Goal: Transaction & Acquisition: Purchase product/service

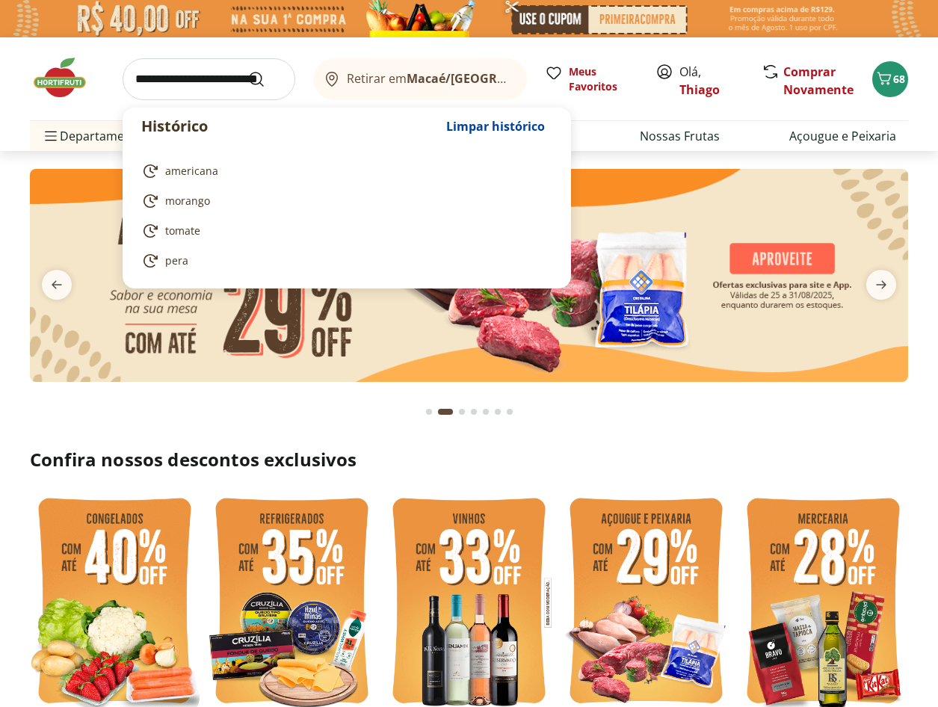
click at [209, 86] on input "search" at bounding box center [209, 79] width 173 height 42
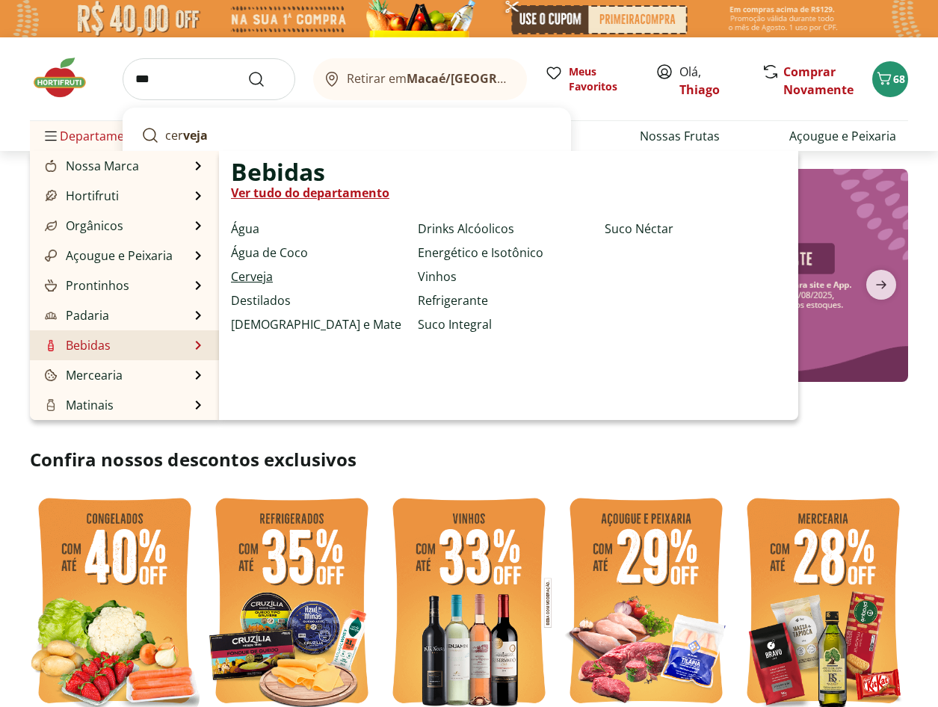
type input "***"
click at [265, 281] on link "Cerveja" at bounding box center [252, 277] width 42 height 18
select select "**********"
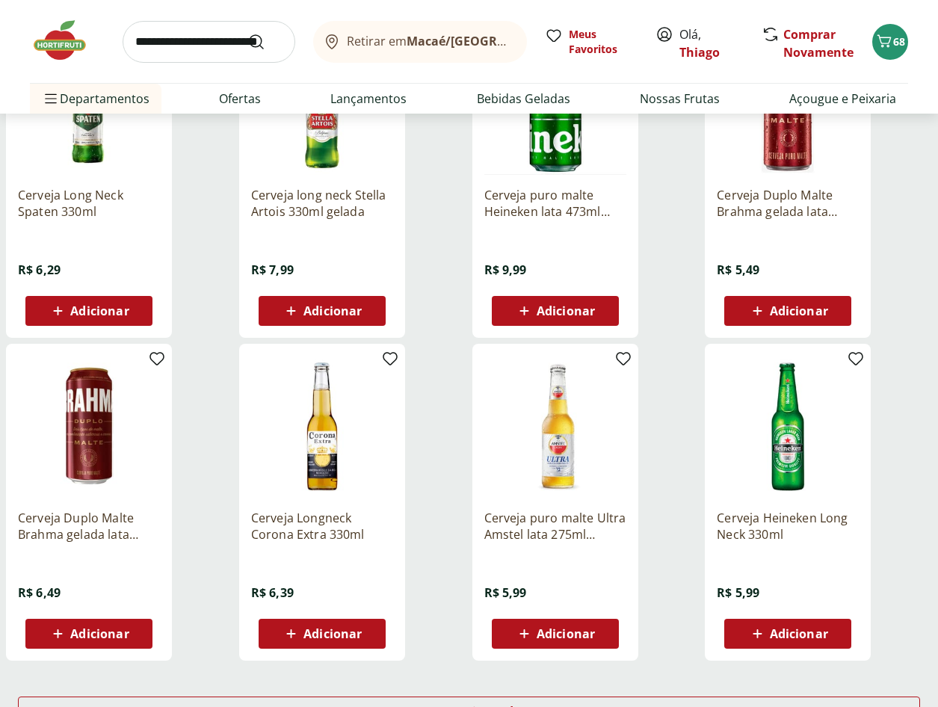
scroll to position [897, 0]
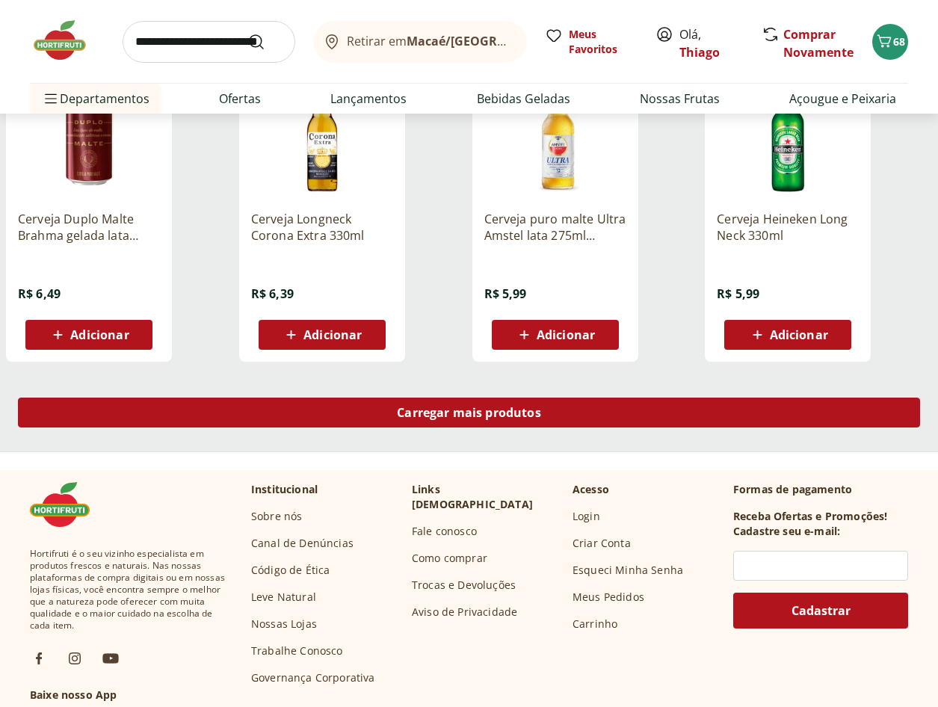
click at [437, 412] on span "Carregar mais produtos" at bounding box center [469, 413] width 144 height 12
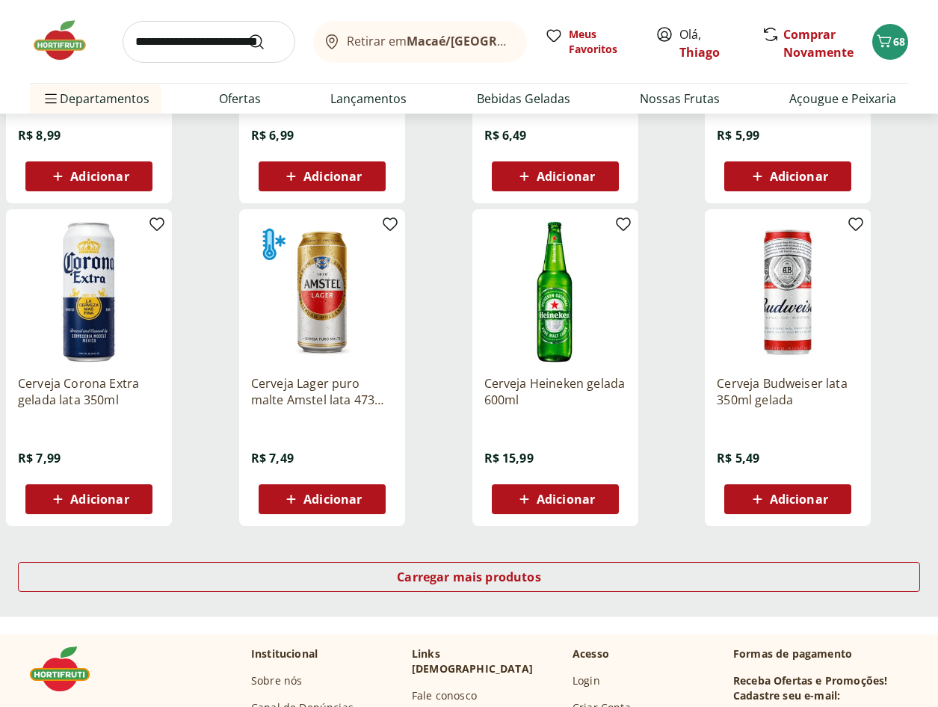
scroll to position [1719, 0]
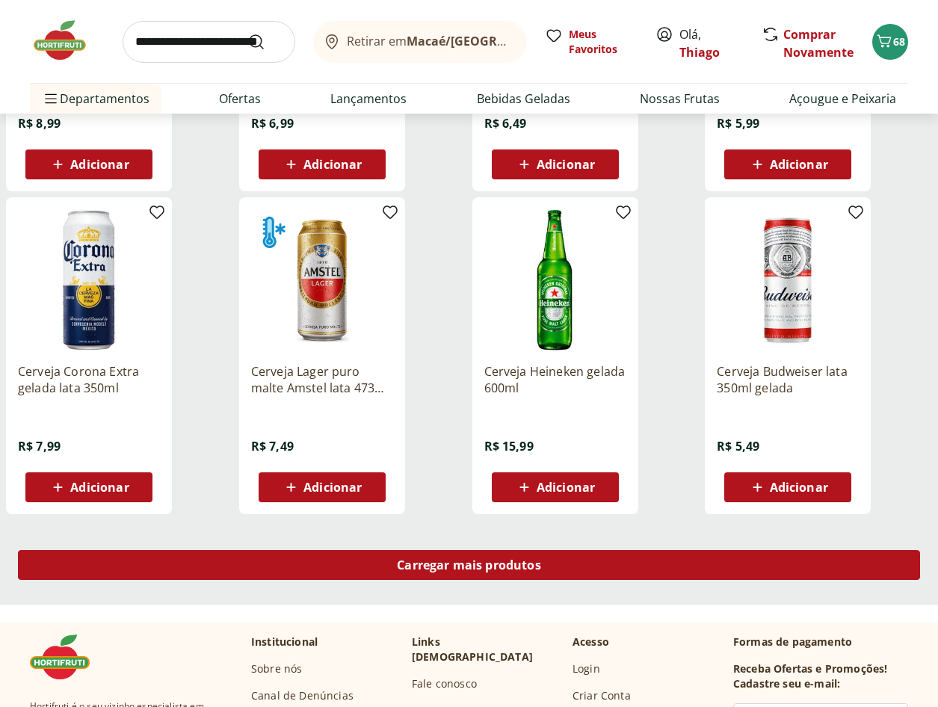
click at [454, 561] on span "Carregar mais produtos" at bounding box center [469, 565] width 144 height 12
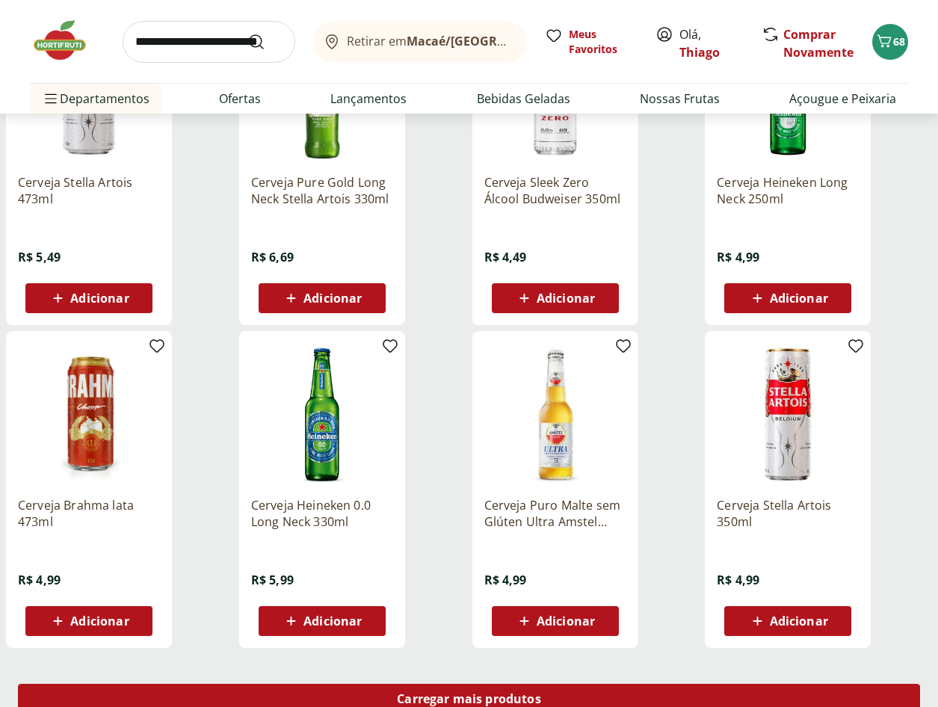
scroll to position [2690, 0]
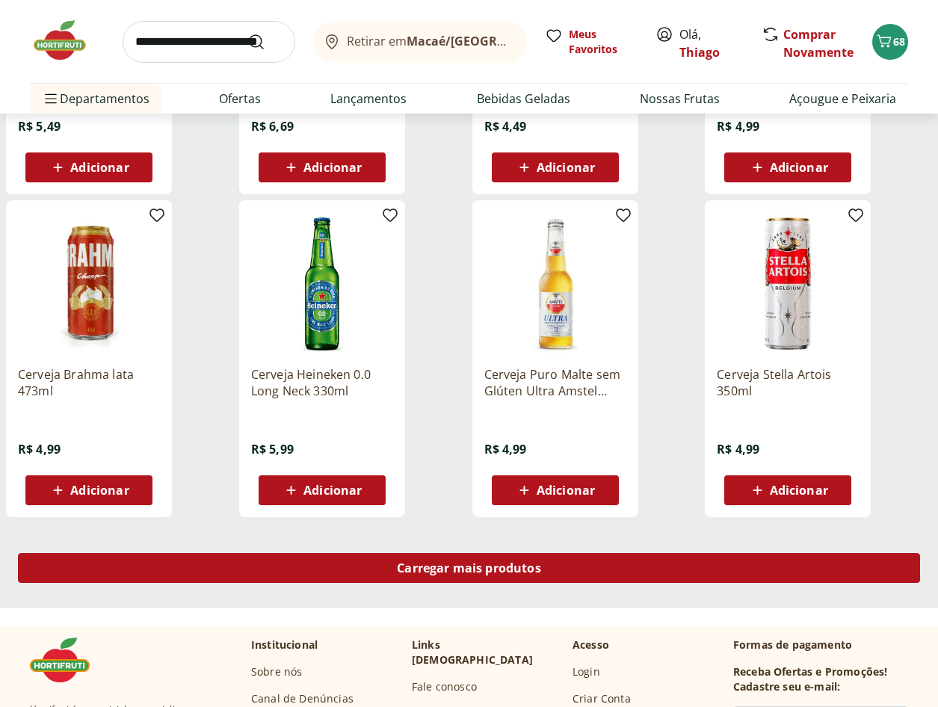
click at [467, 569] on span "Carregar mais produtos" at bounding box center [469, 568] width 144 height 12
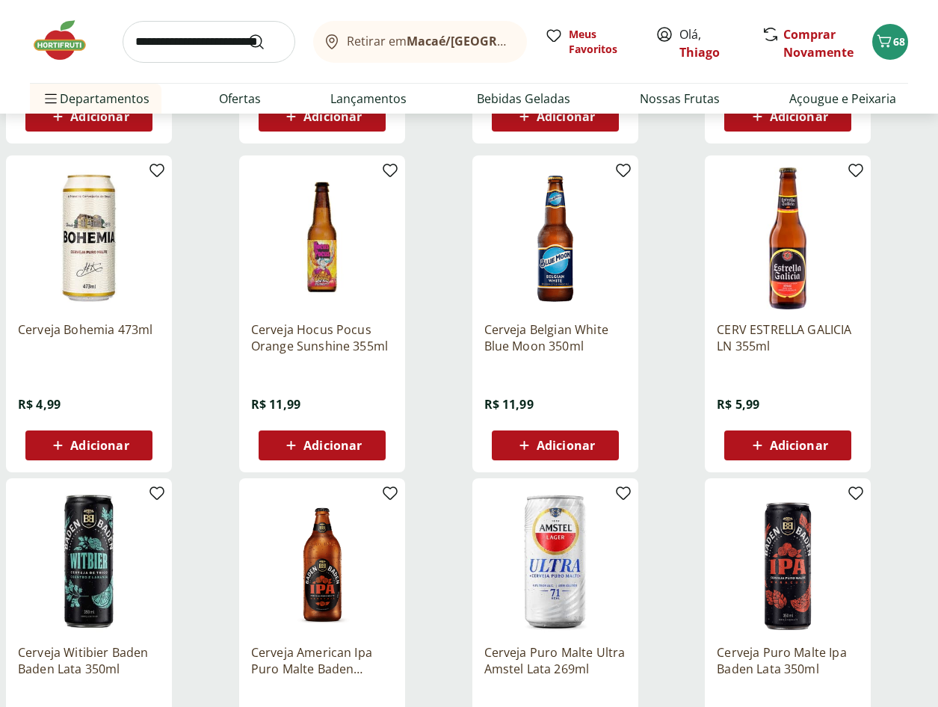
scroll to position [3139, 0]
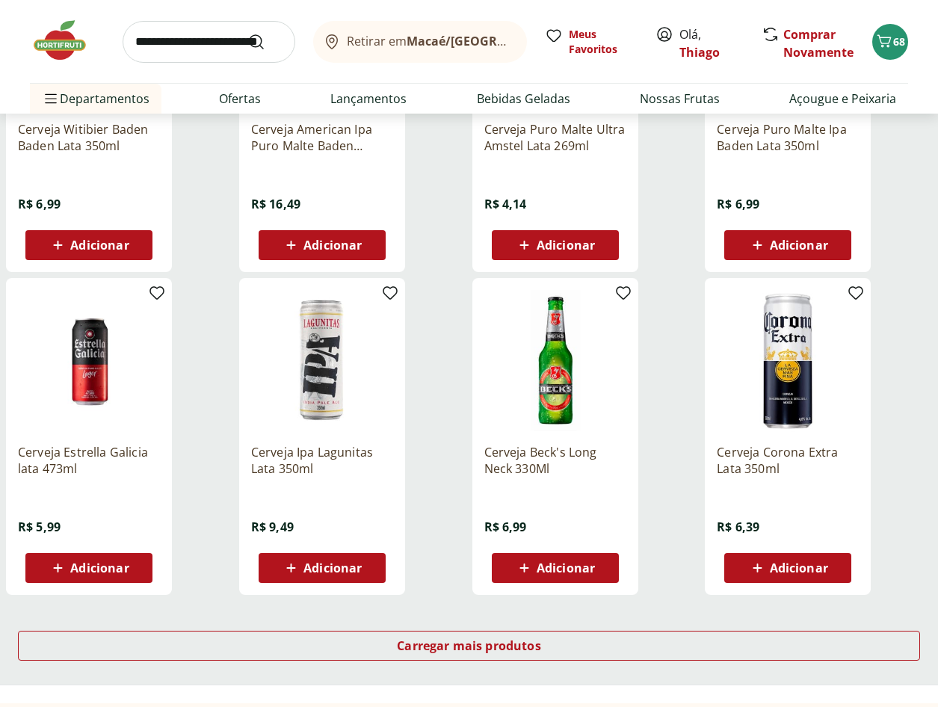
scroll to position [3662, 0]
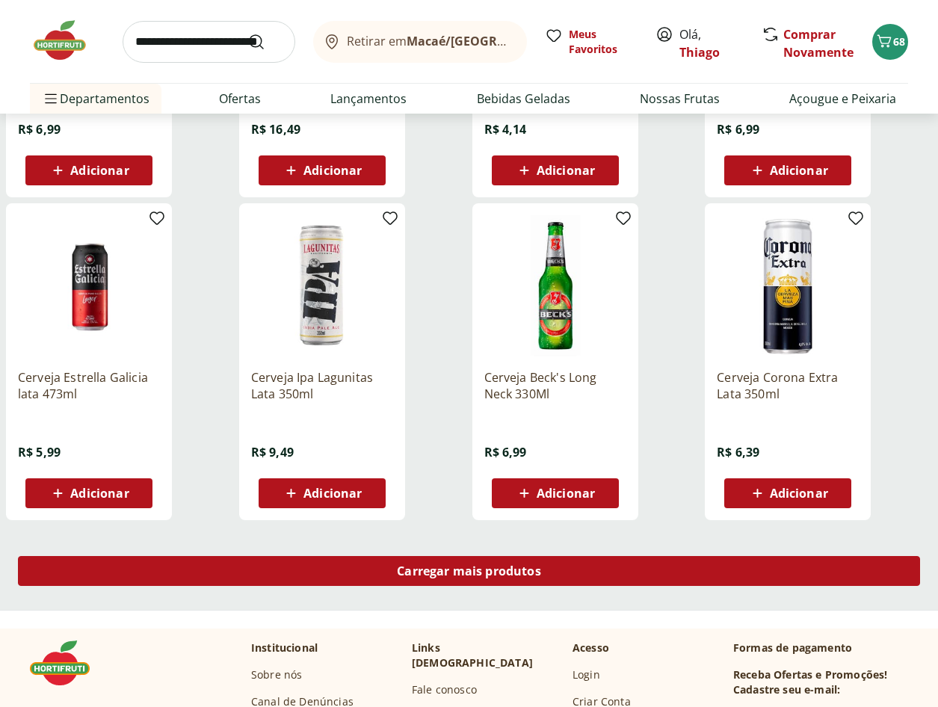
click at [457, 569] on span "Carregar mais produtos" at bounding box center [469, 571] width 144 height 12
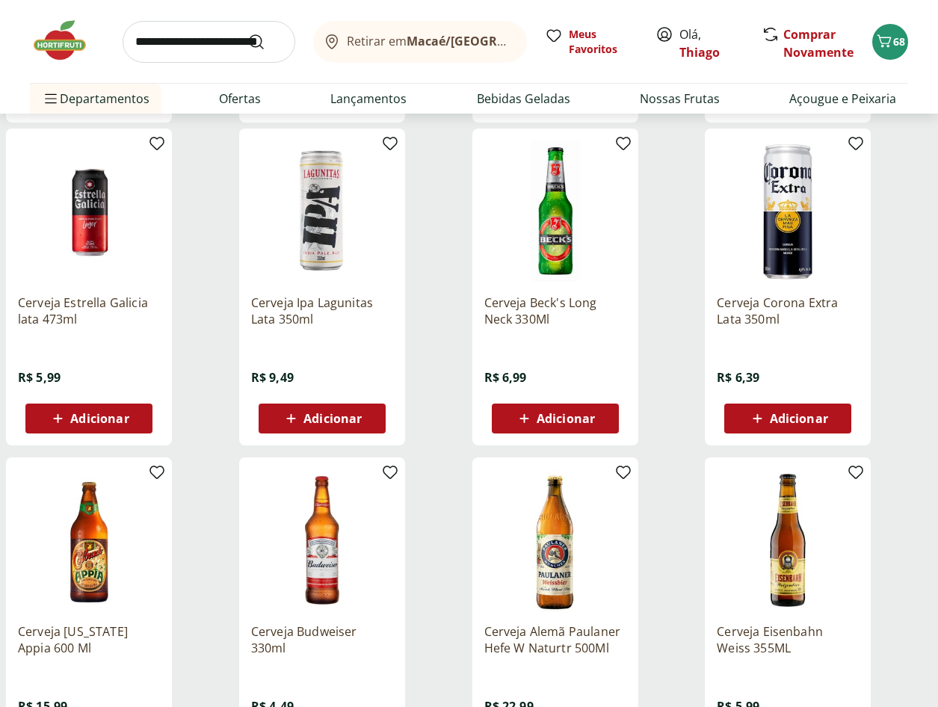
scroll to position [4036, 0]
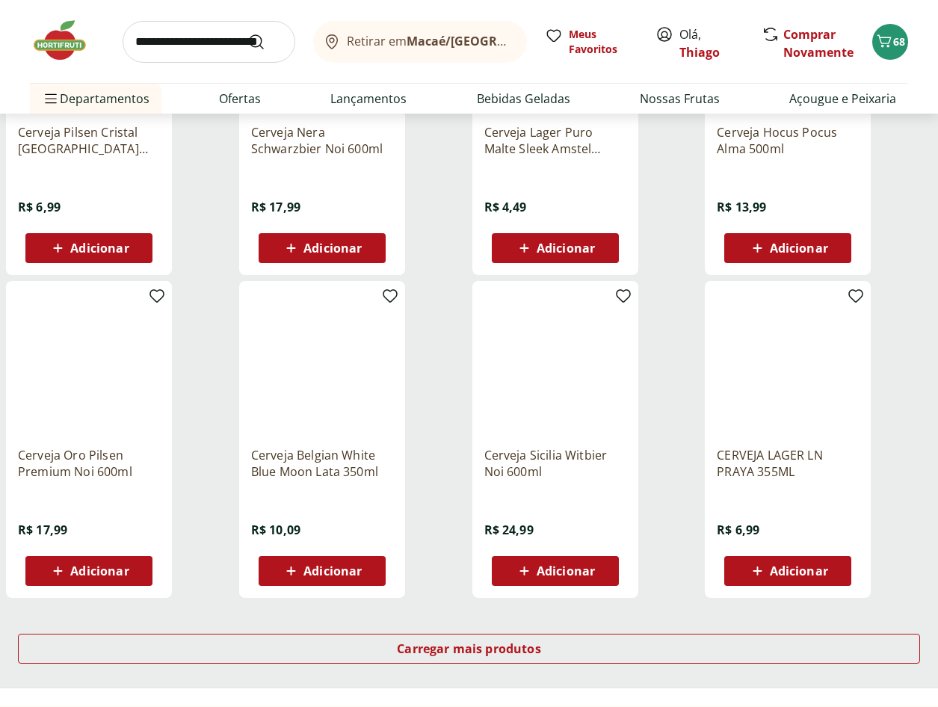
scroll to position [4634, 0]
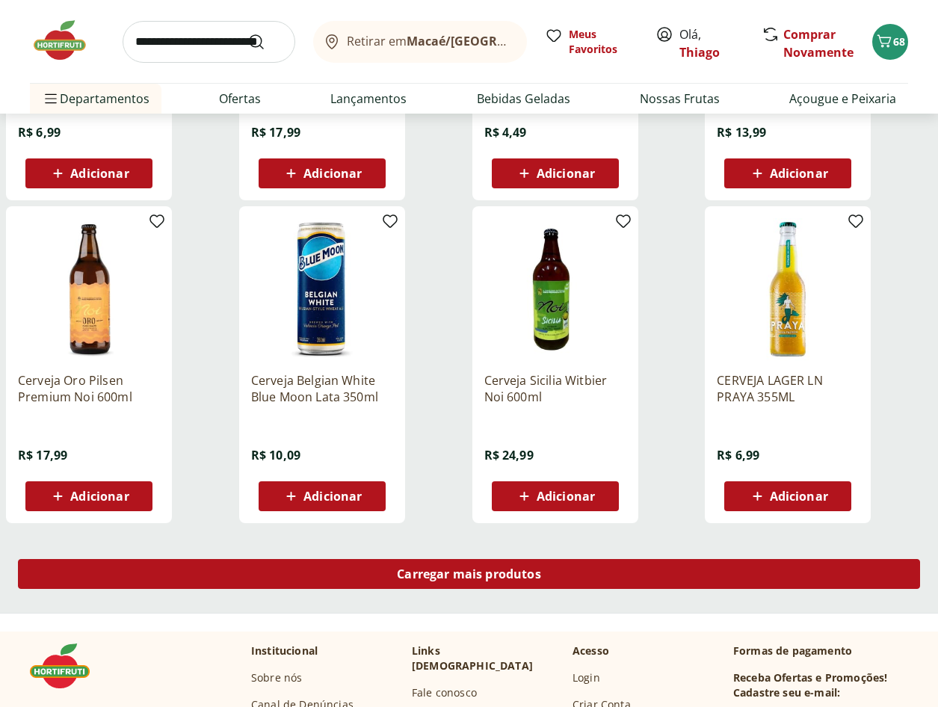
click at [457, 569] on span "Carregar mais produtos" at bounding box center [469, 574] width 144 height 12
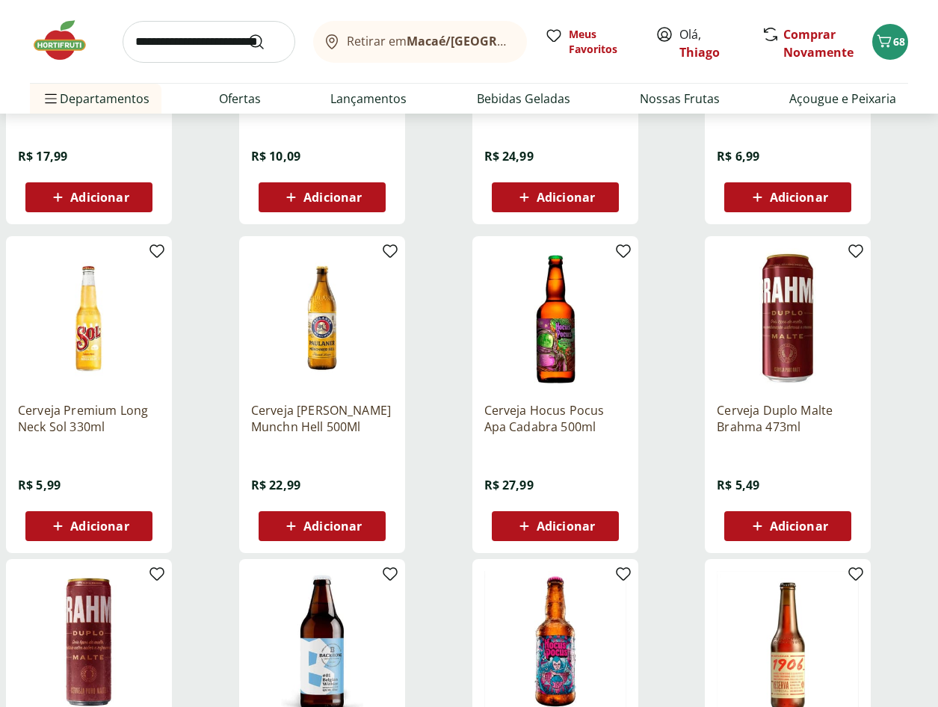
scroll to position [5007, 0]
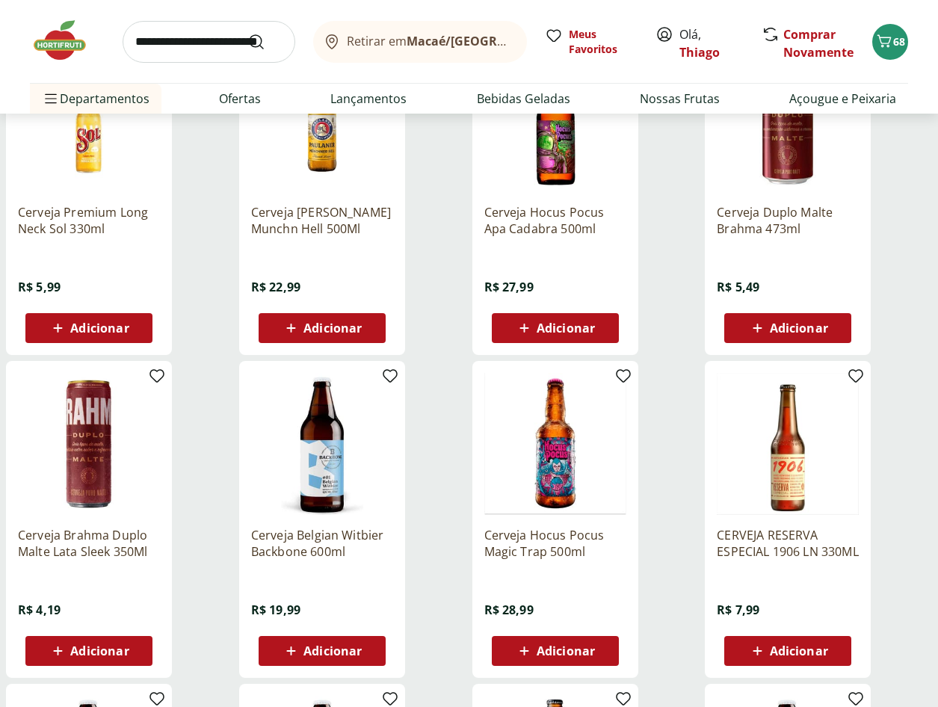
scroll to position [5157, 0]
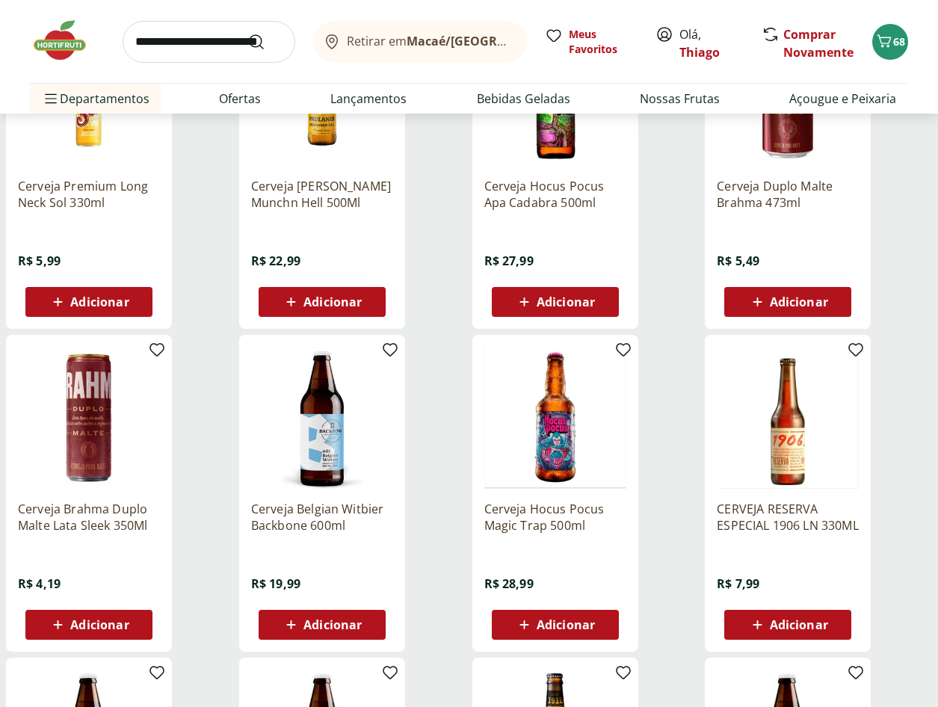
click at [785, 621] on span "Adicionar" at bounding box center [799, 625] width 58 height 12
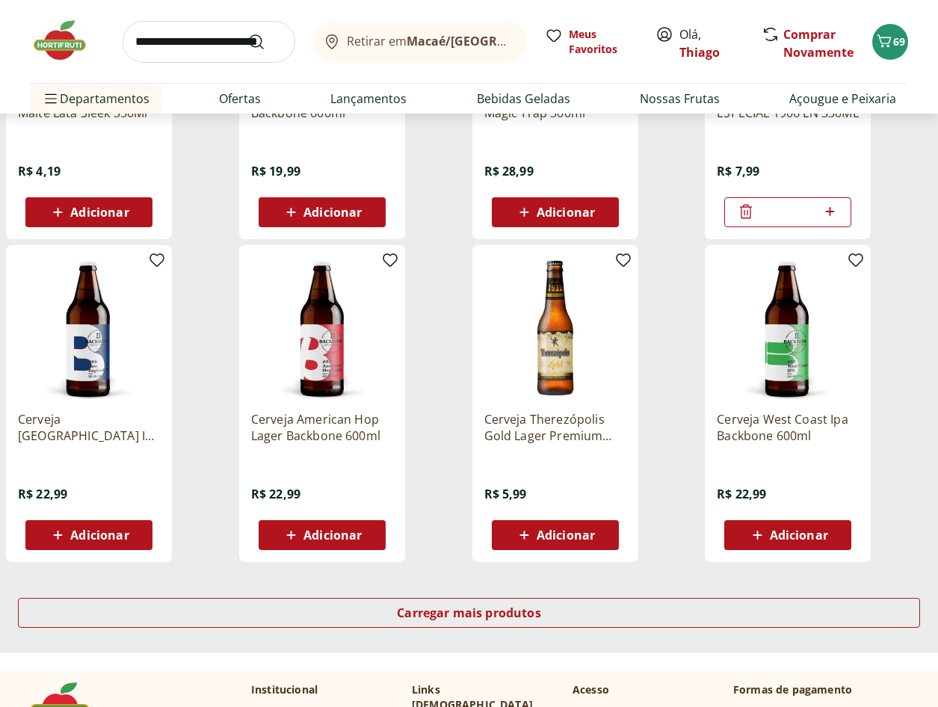
scroll to position [5680, 0]
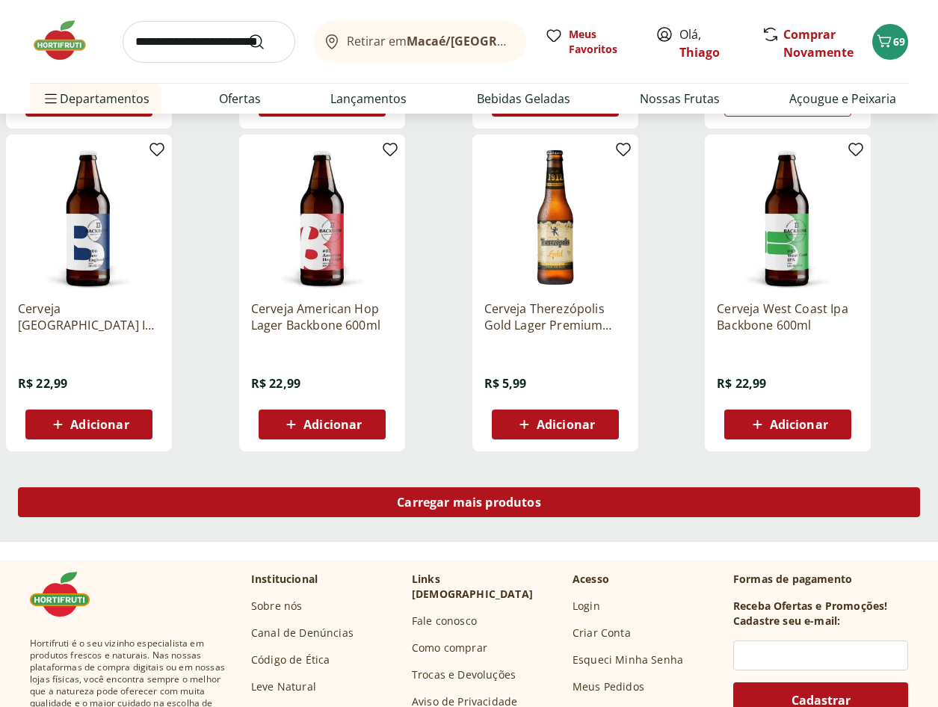
click at [459, 519] on link "Carregar mais produtos" at bounding box center [469, 505] width 902 height 36
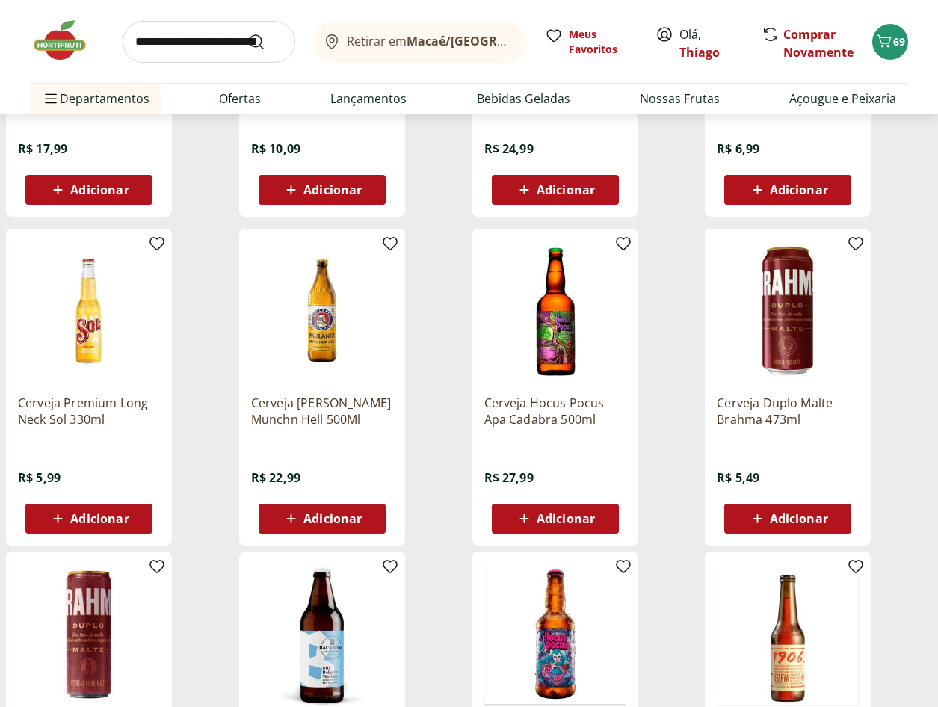
scroll to position [4932, 0]
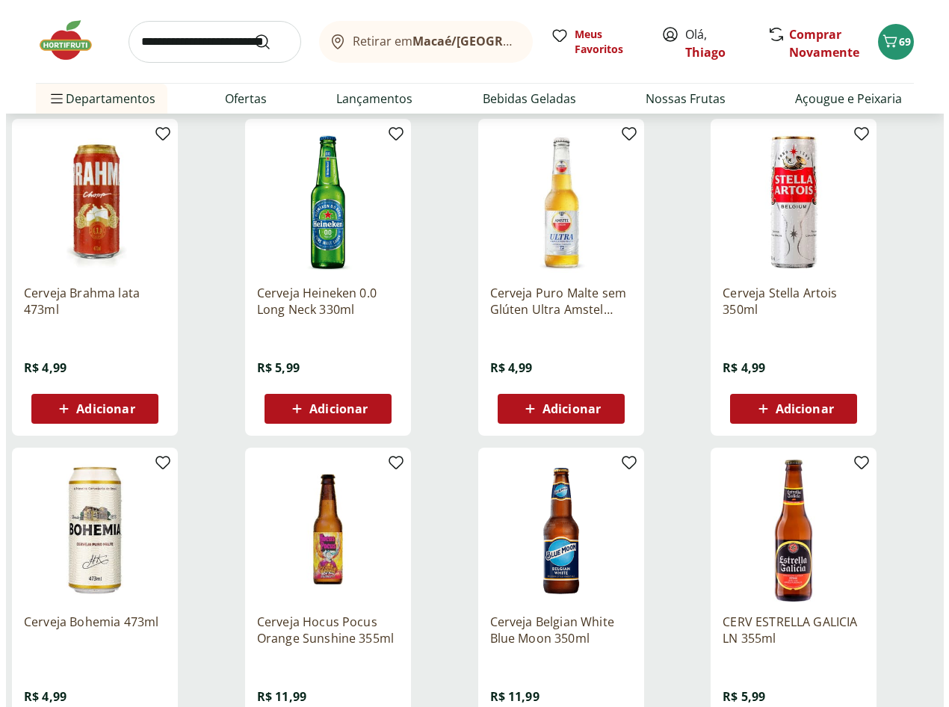
scroll to position [2765, 0]
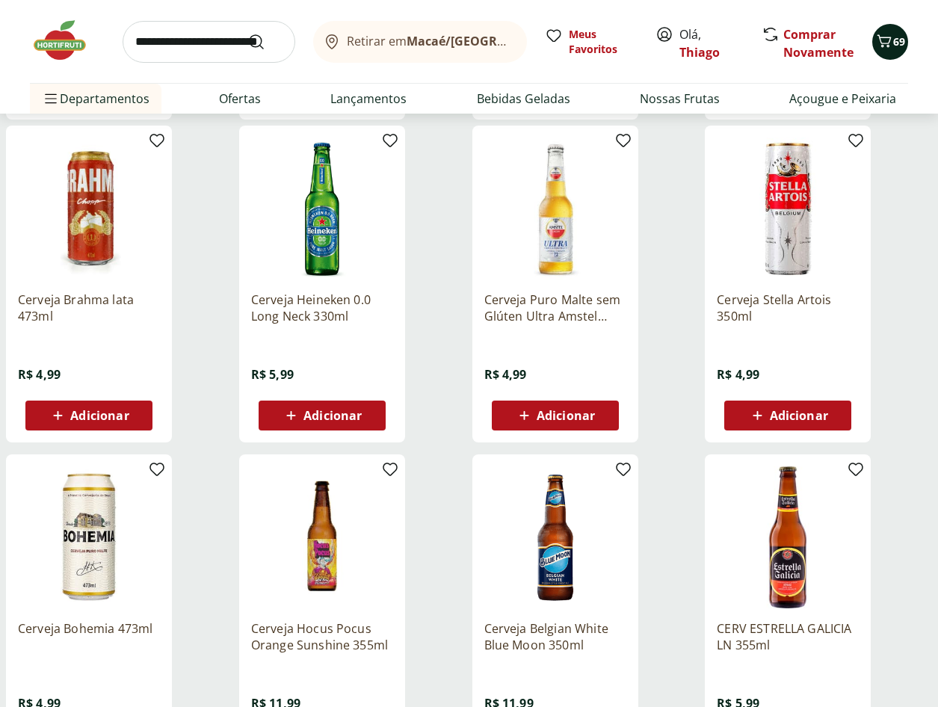
click at [889, 48] on icon "Carrinho" at bounding box center [884, 41] width 18 height 18
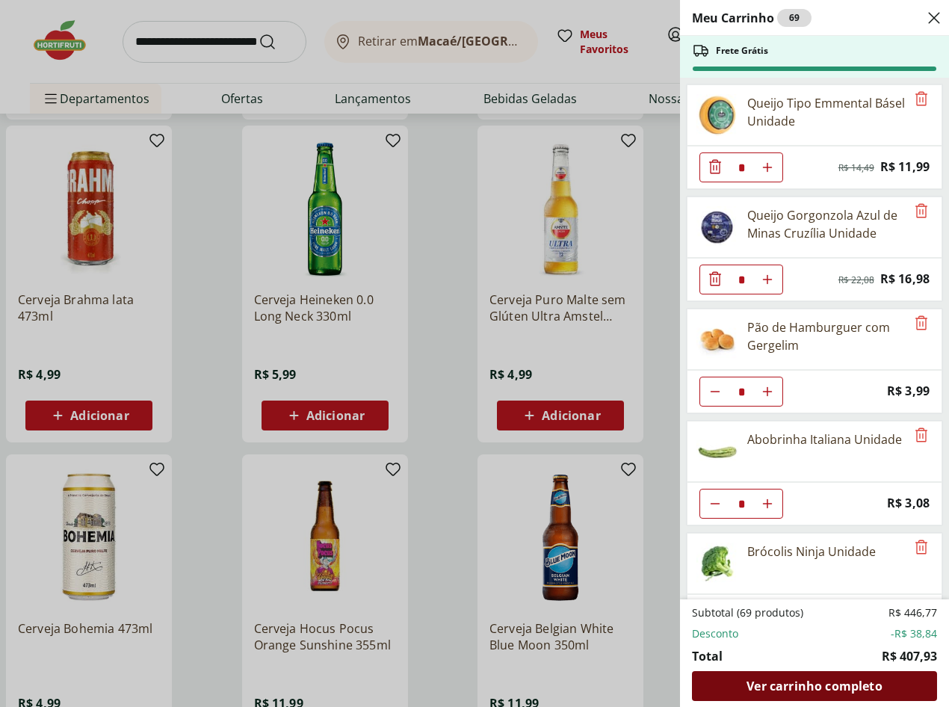
click at [802, 683] on span "Ver carrinho completo" at bounding box center [814, 686] width 135 height 12
